Goal: Task Accomplishment & Management: Manage account settings

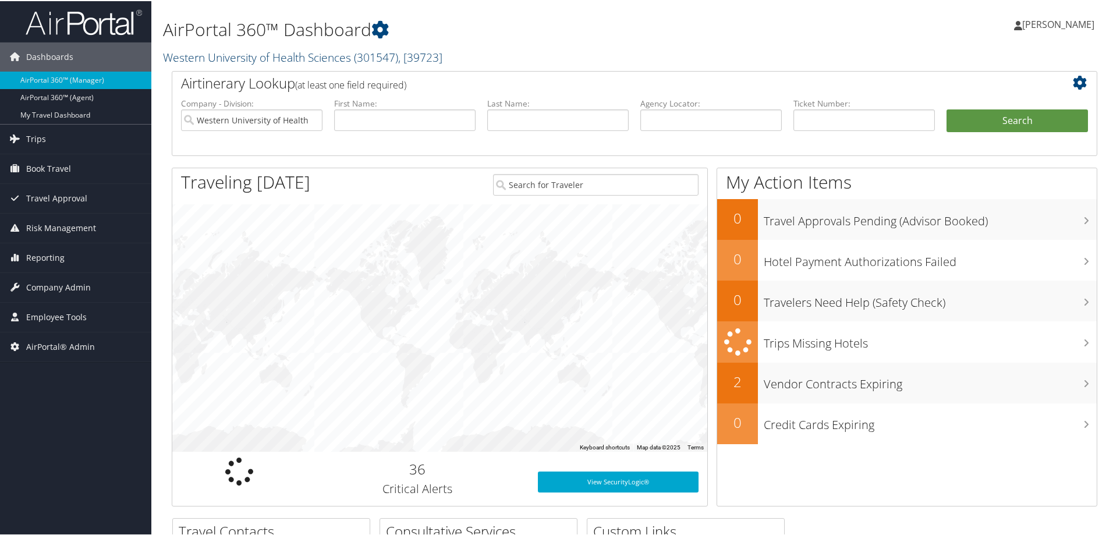
click at [269, 56] on link "Western University of Health Sciences ( 301547 ) , [ 39723 ]" at bounding box center [302, 56] width 279 height 16
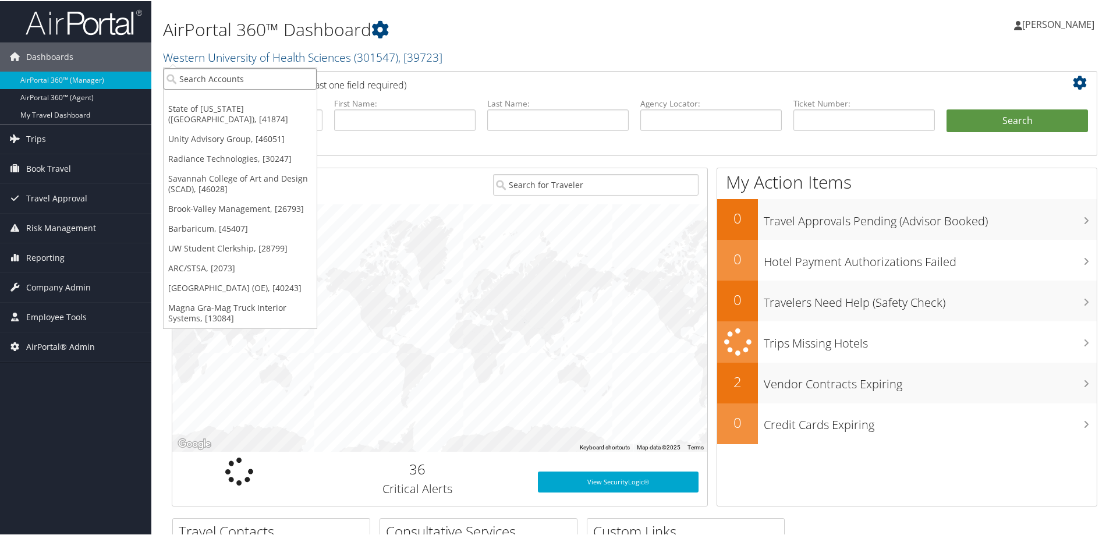
click at [246, 76] on input "search" at bounding box center [240, 78] width 153 height 22
type input "zap"
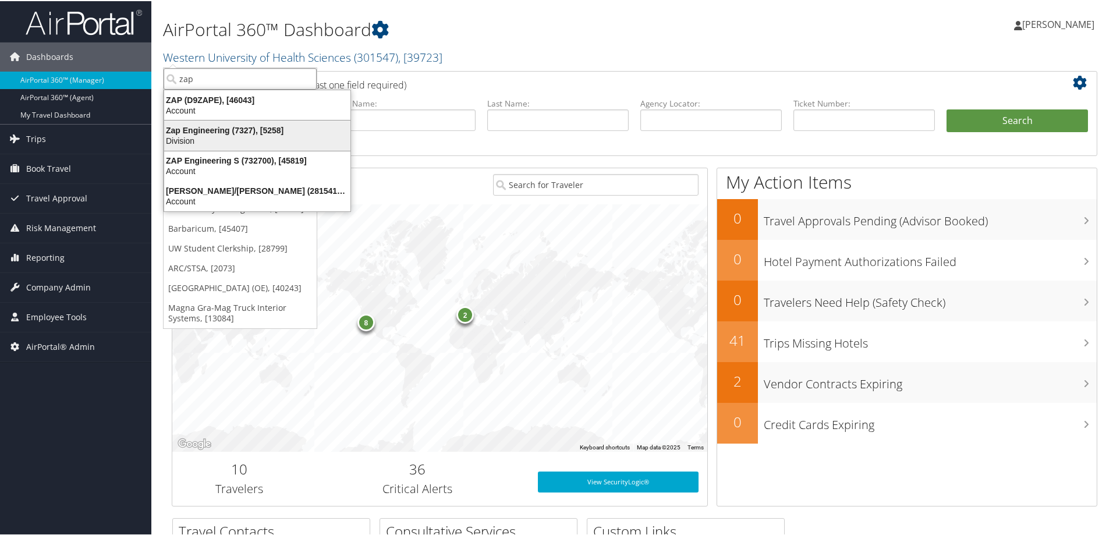
click at [232, 131] on div "Zap Engineering (7327), [5258]" at bounding box center [257, 129] width 200 height 10
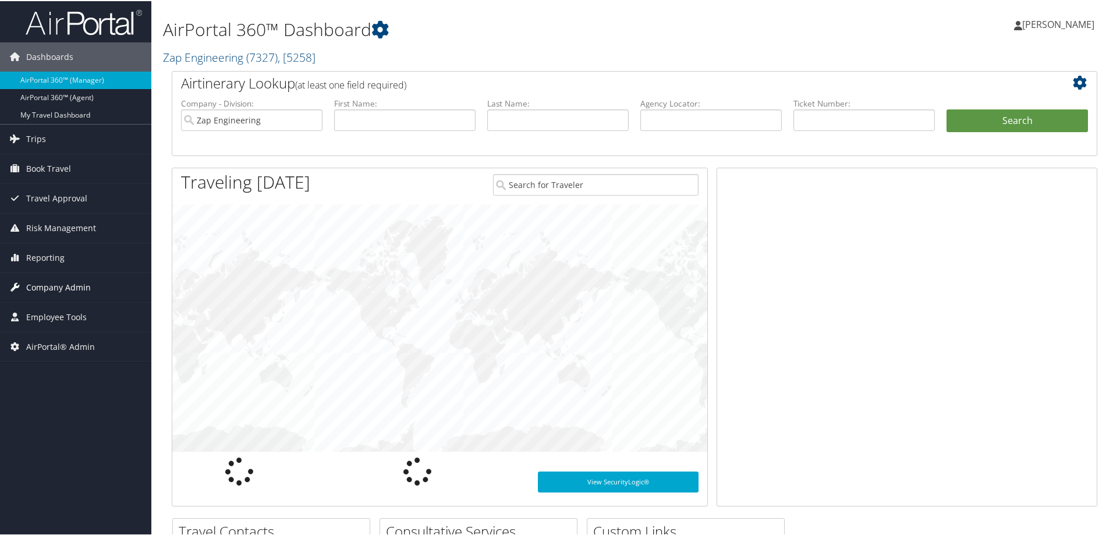
drag, startPoint x: 75, startPoint y: 283, endPoint x: 75, endPoint y: 299, distance: 15.1
click at [75, 283] on span "Company Admin" at bounding box center [58, 286] width 65 height 29
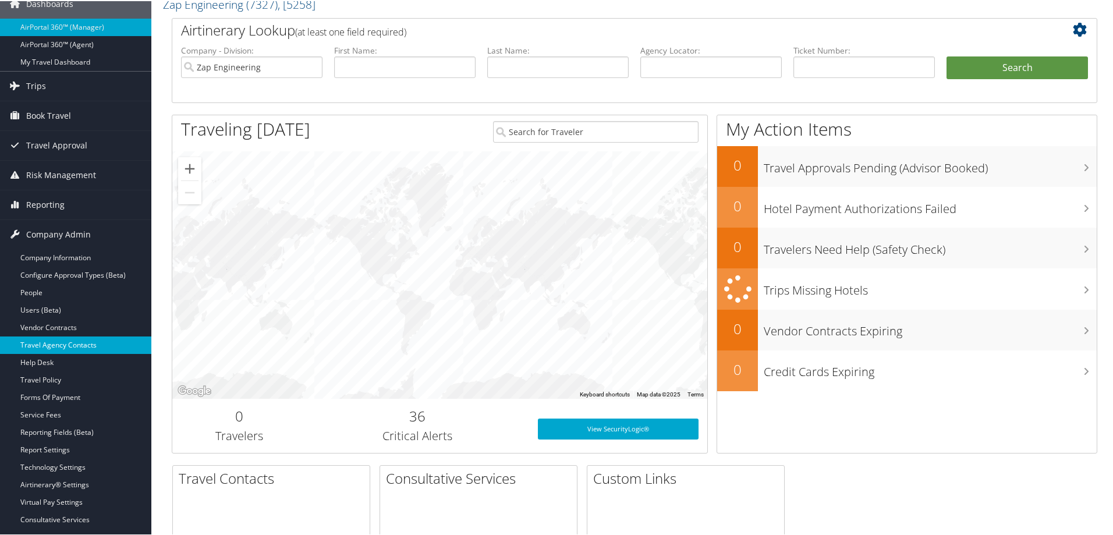
scroll to position [175, 0]
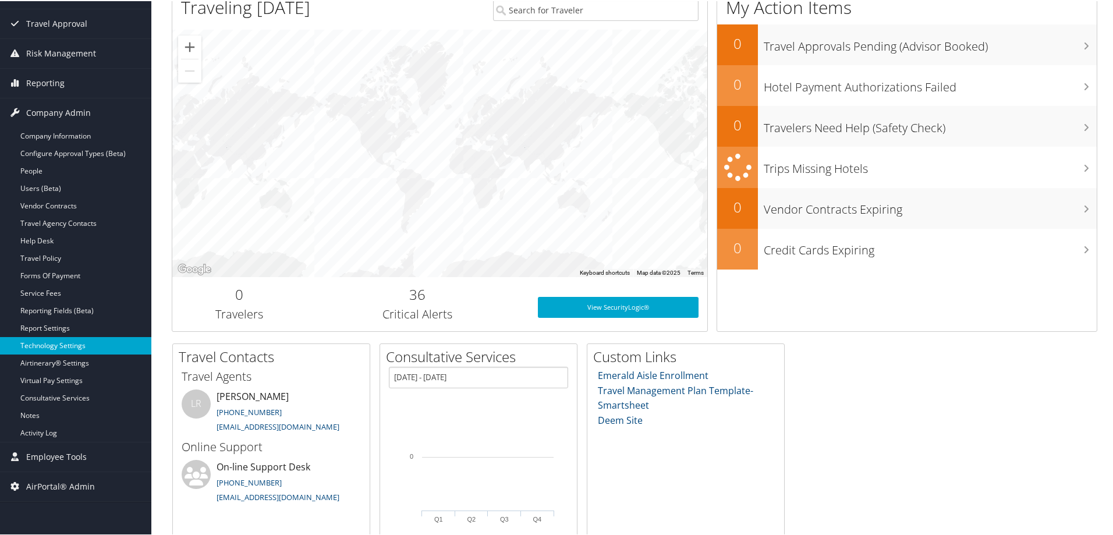
click at [68, 342] on link "Technology Settings" at bounding box center [75, 344] width 151 height 17
